Goal: Complete application form

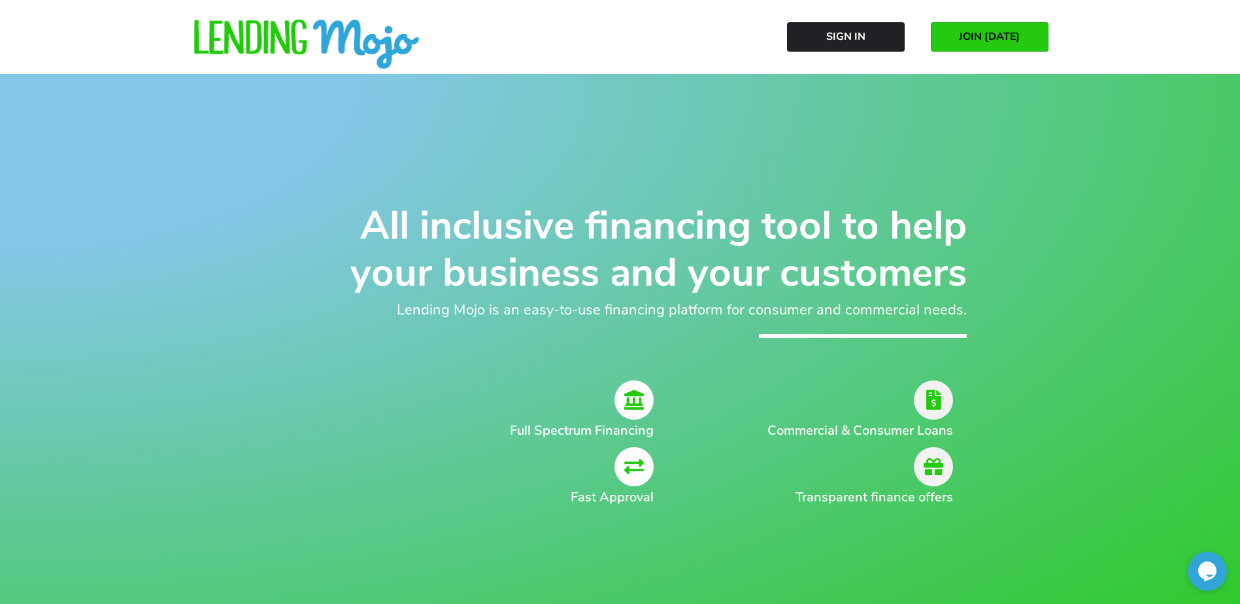
click at [993, 31] on span "JOIN [DATE]" at bounding box center [989, 37] width 61 height 12
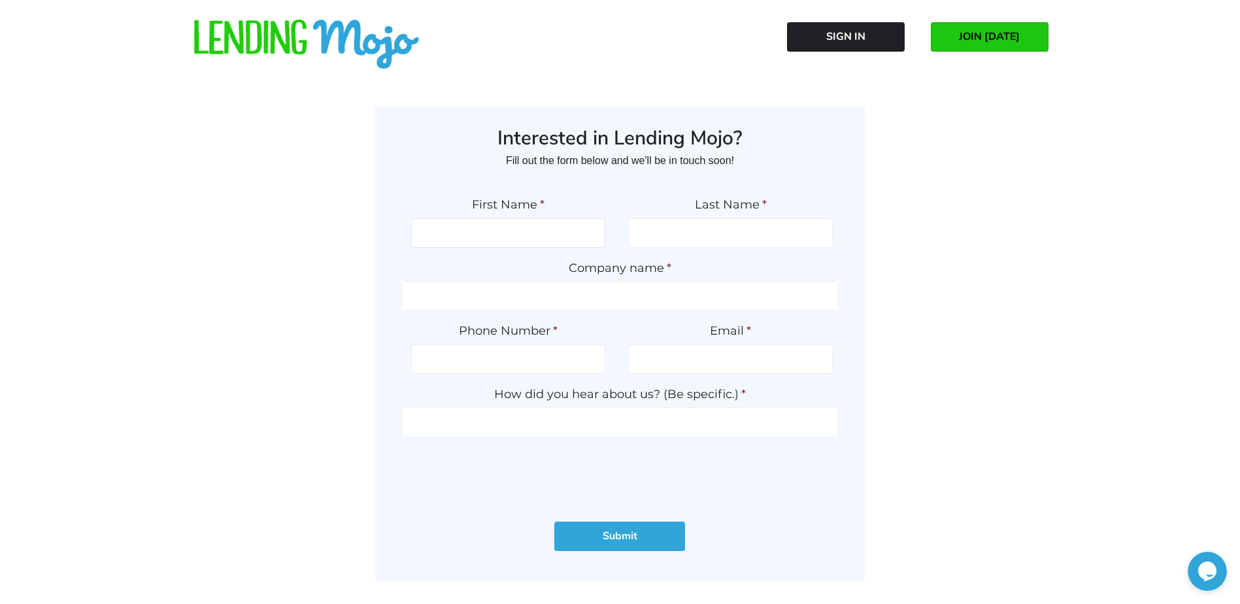
click at [526, 233] on input "First Name *" at bounding box center [508, 232] width 194 height 29
type input "JC"
type input "[PERSON_NAME]"
type input "TDF Fleet"
type input "[PHONE_NUMBER]"
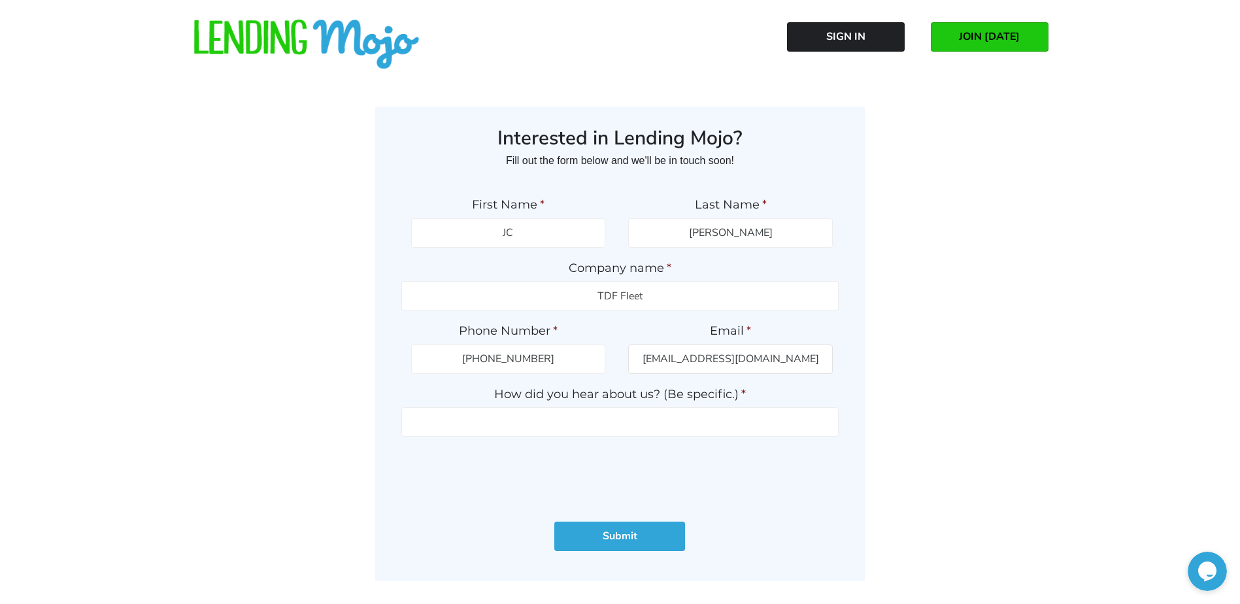
type input "[EMAIL_ADDRESS][DOMAIN_NAME]"
click at [587, 419] on input "How did you hear about us? (Be specific.) *" at bounding box center [619, 421] width 437 height 29
type input "m"
click at [692, 419] on input "How did you hear about us? (Be specific.) *" at bounding box center [619, 421] width 437 height 29
click at [572, 426] on input "[PERSON_NAME] of RPS" at bounding box center [619, 421] width 437 height 29
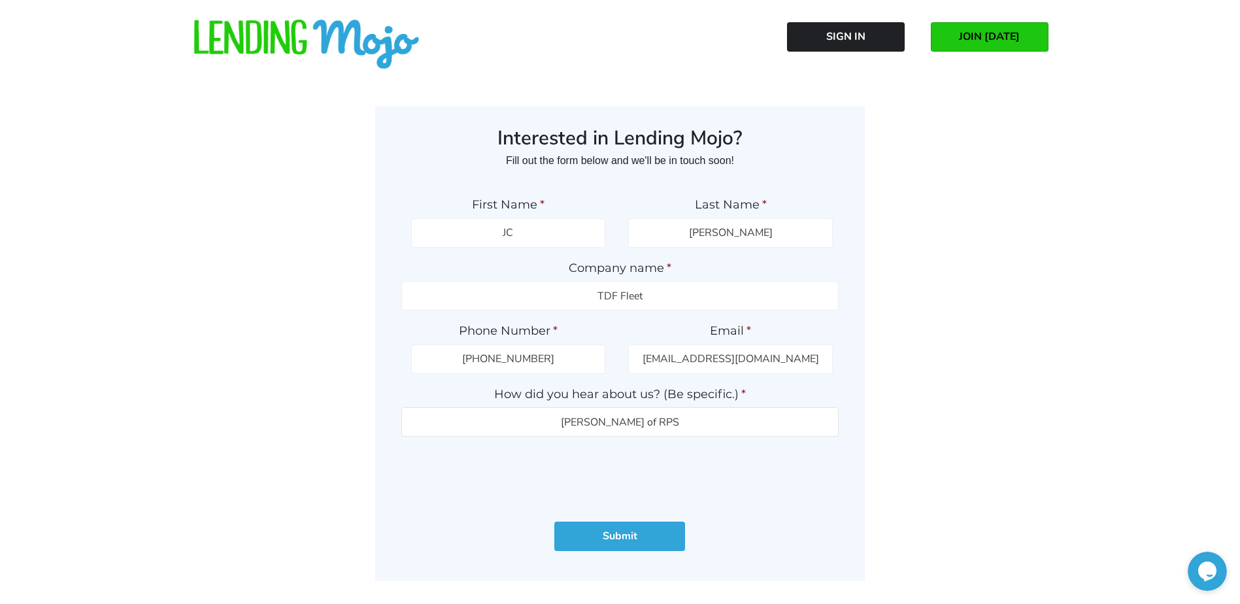
type input "[PERSON_NAME] of RPS"
